Goal: Task Accomplishment & Management: Use online tool/utility

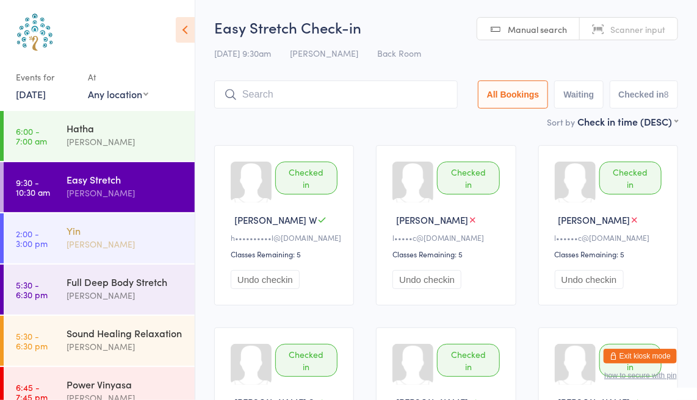
click at [117, 235] on div "Yin" at bounding box center [125, 230] width 118 height 13
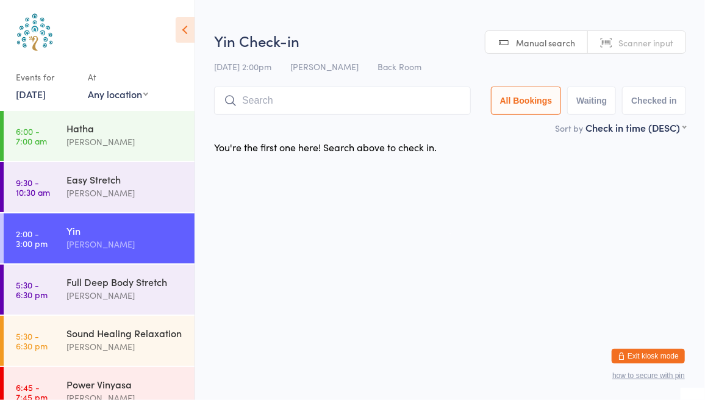
click at [641, 43] on span "Scanner input" at bounding box center [645, 43] width 55 height 12
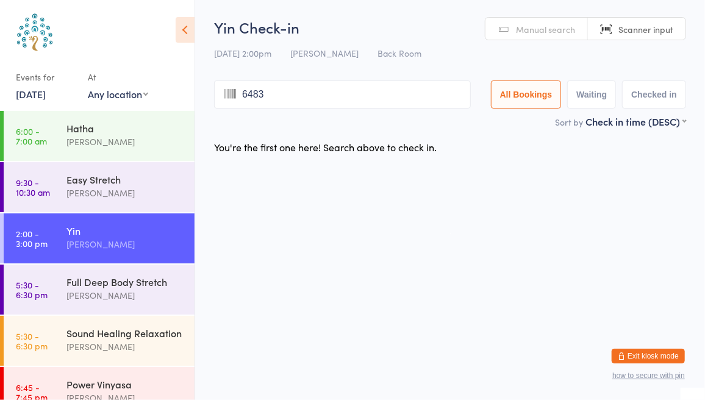
type input "6483"
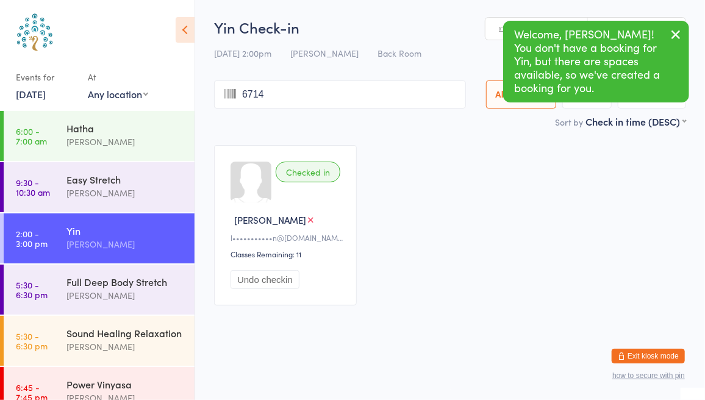
type input "6714"
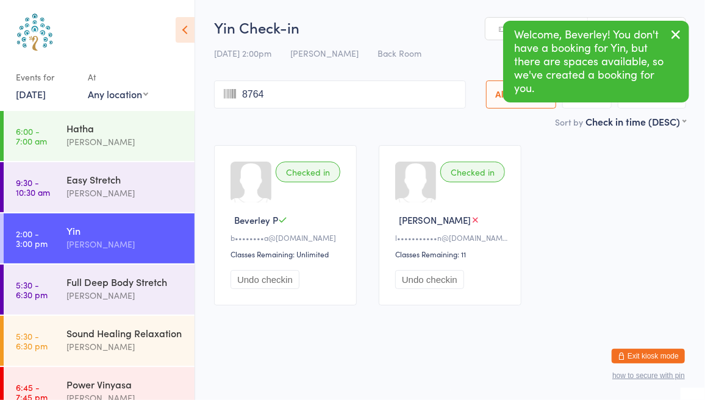
type input "8764"
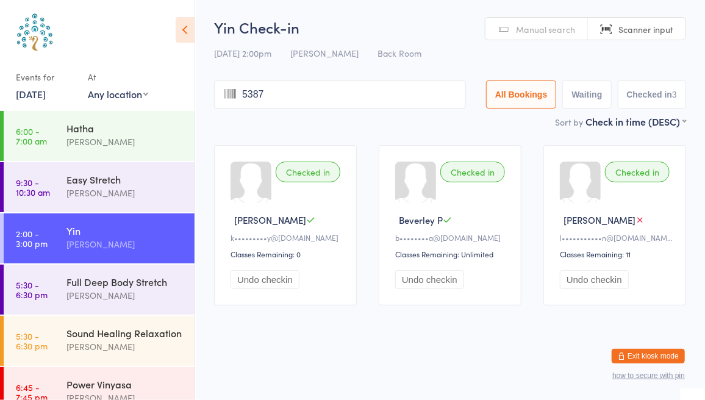
type input "5387"
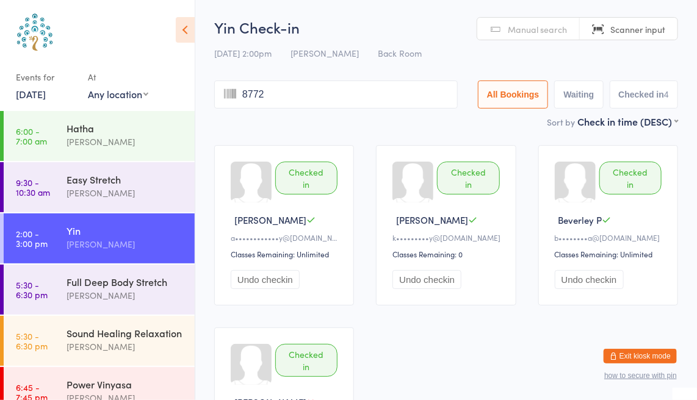
type input "8772"
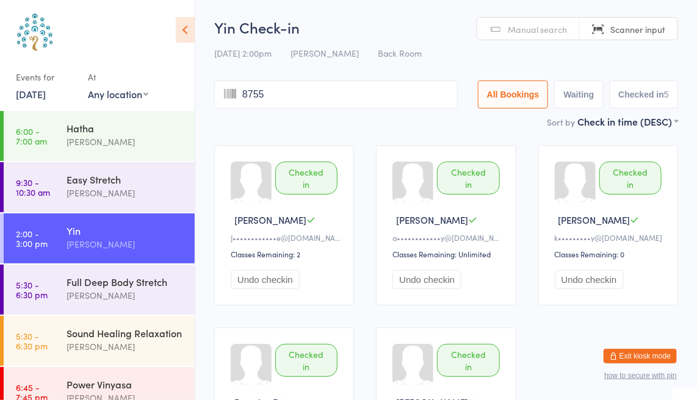
type input "8755"
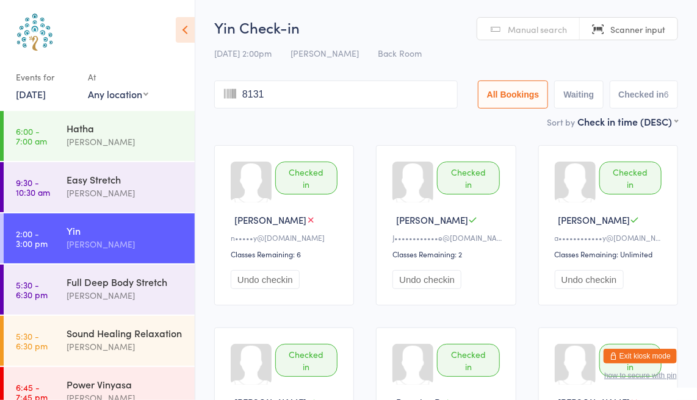
type input "8131"
